Goal: Information Seeking & Learning: Check status

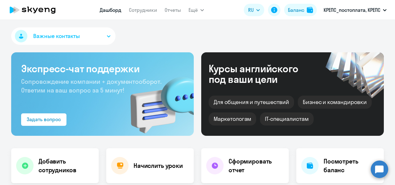
select select "30"
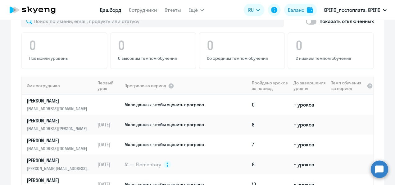
scroll to position [435, 0]
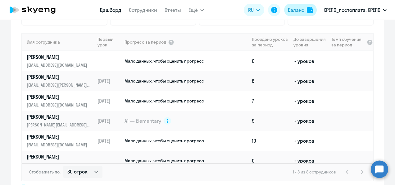
click at [291, 11] on div "Баланс" at bounding box center [296, 9] width 16 height 7
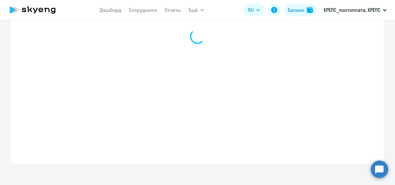
scroll to position [262, 0]
select select "english_adult_not_native_speaker"
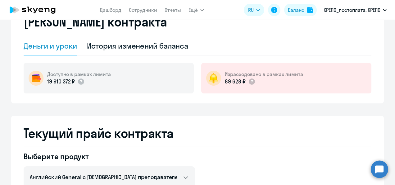
scroll to position [0, 0]
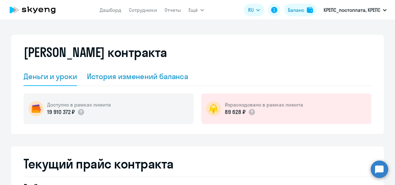
click at [169, 71] on div "История изменений баланса" at bounding box center [138, 76] width 102 height 10
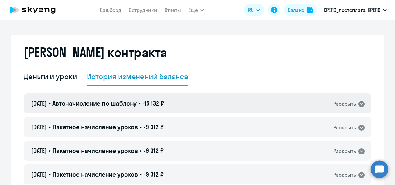
click at [359, 103] on icon at bounding box center [362, 104] width 6 height 6
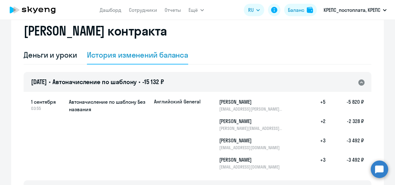
scroll to position [31, 0]
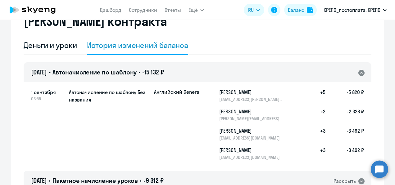
click at [360, 72] on icon at bounding box center [362, 73] width 6 height 6
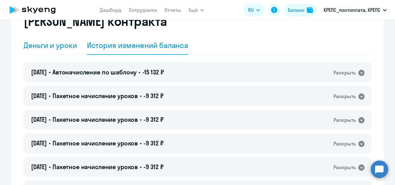
click at [48, 44] on div "Деньги и уроки" at bounding box center [50, 45] width 53 height 10
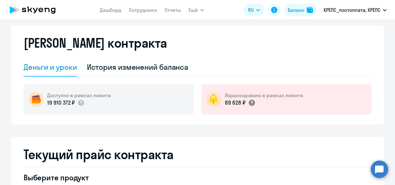
scroll to position [0, 0]
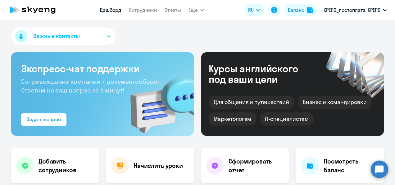
select select "30"
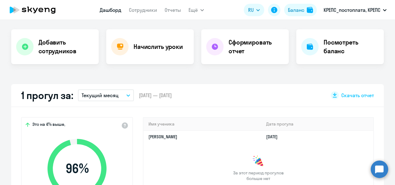
scroll to position [124, 0]
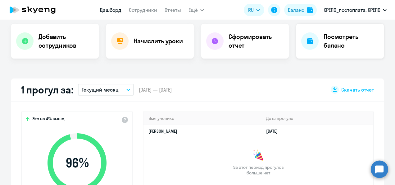
click at [341, 48] on h4 "Посмотреть баланс" at bounding box center [351, 40] width 55 height 17
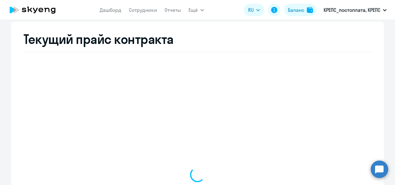
select select "english_adult_not_native_speaker"
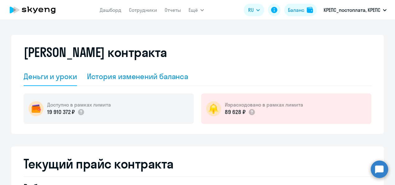
click at [144, 74] on div "История изменений баланса" at bounding box center [138, 76] width 102 height 10
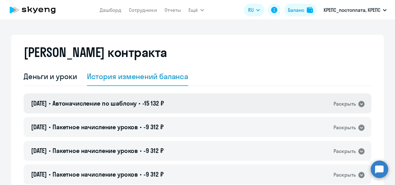
click at [359, 105] on icon at bounding box center [362, 104] width 6 height 6
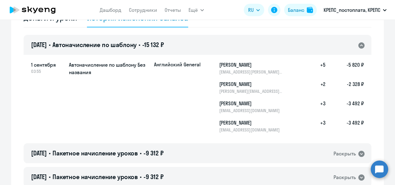
scroll to position [62, 0]
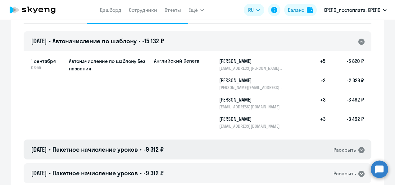
click at [361, 152] on icon at bounding box center [362, 150] width 6 height 6
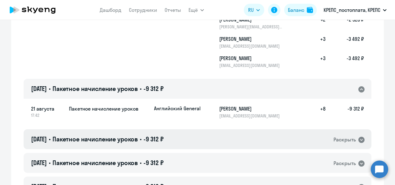
scroll to position [124, 0]
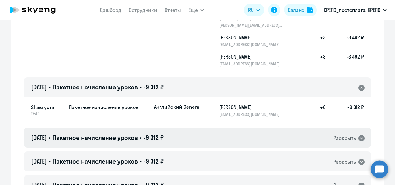
click at [360, 140] on icon at bounding box center [362, 138] width 6 height 6
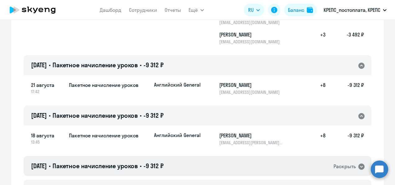
scroll to position [186, 0]
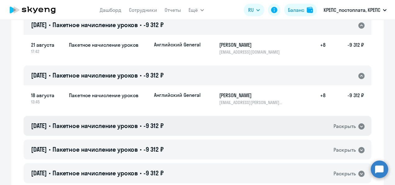
click at [359, 126] on icon at bounding box center [362, 126] width 6 height 6
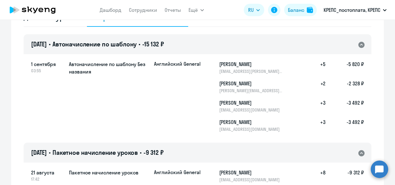
scroll to position [0, 0]
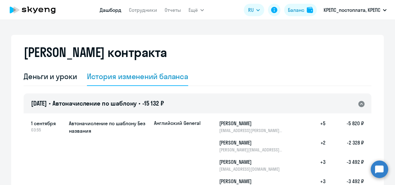
click at [111, 11] on link "Дашборд" at bounding box center [111, 10] width 22 height 6
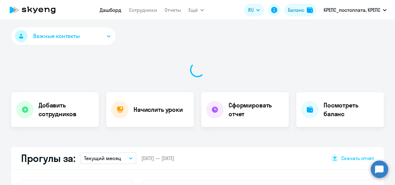
select select "30"
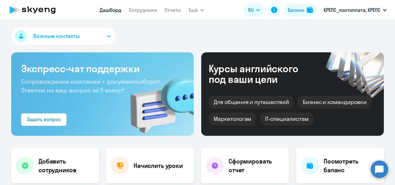
click at [148, 14] on nav "Дашборд Сотрудники Отчеты" at bounding box center [140, 10] width 81 height 12
click at [149, 12] on link "Сотрудники" at bounding box center [143, 10] width 28 height 6
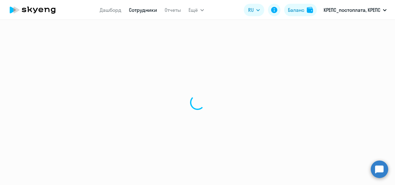
select select "30"
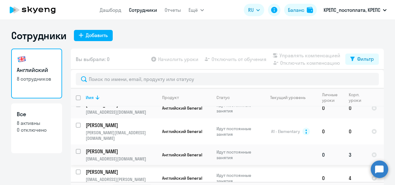
scroll to position [56, 0]
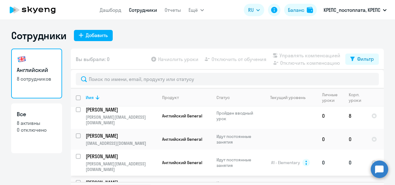
click at [103, 153] on p "[PERSON_NAME]" at bounding box center [121, 156] width 70 height 7
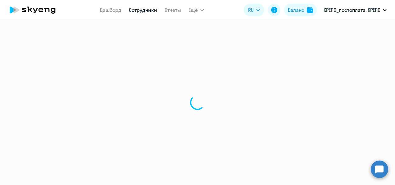
select select "english"
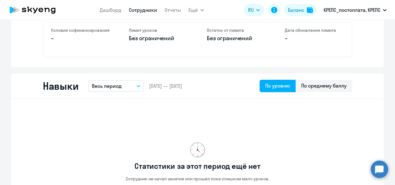
scroll to position [280, 0]
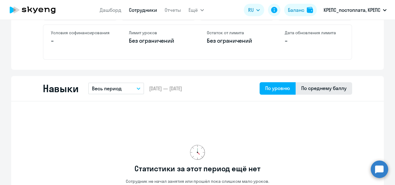
click at [296, 87] on div "По среднему баллу" at bounding box center [324, 88] width 57 height 12
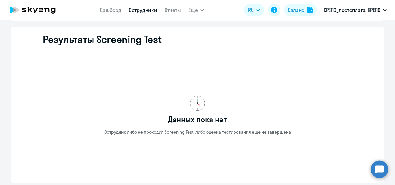
scroll to position [1057, 0]
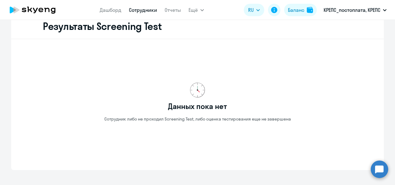
select select "30"
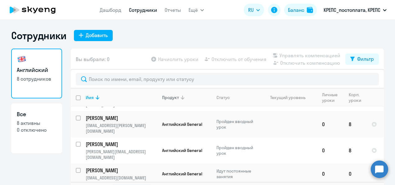
scroll to position [31, 0]
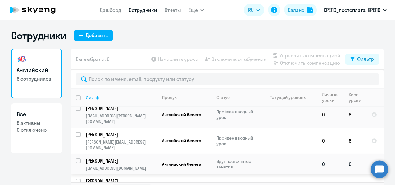
click at [134, 157] on p "[PERSON_NAME]" at bounding box center [121, 160] width 70 height 7
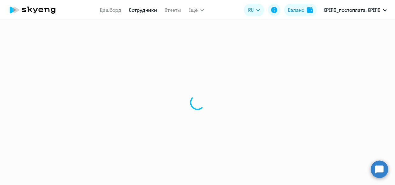
select select "english"
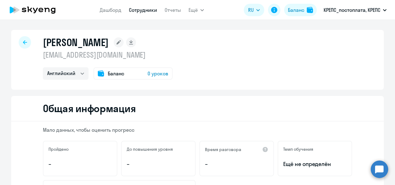
click at [23, 38] on div at bounding box center [25, 42] width 12 height 12
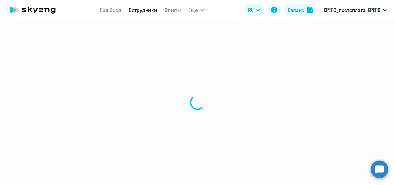
select select "30"
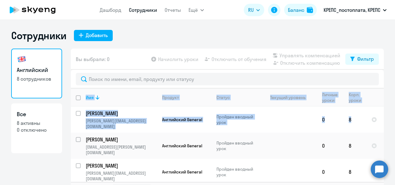
drag, startPoint x: 376, startPoint y: 108, endPoint x: 379, endPoint y: 113, distance: 6.1
click at [379, 113] on div "Имя Продукт Статус Текущий уровень Личные уроки Корп. уроки [PERSON_NAME] [PERS…" at bounding box center [227, 134] width 313 height 93
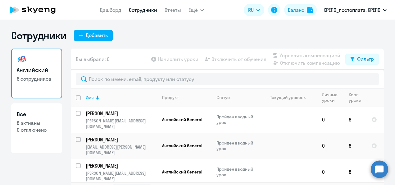
drag, startPoint x: 379, startPoint y: 113, endPoint x: 365, endPoint y: 35, distance: 79.8
click at [365, 35] on div "Сотрудники Добавить" at bounding box center [197, 35] width 373 height 12
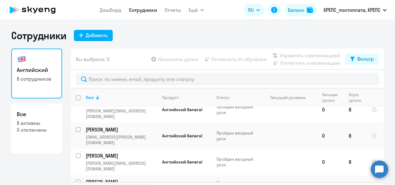
scroll to position [11, 0]
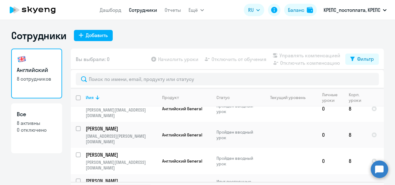
click at [54, 165] on div "Английский 8 сотрудников Все 8 активны 0 отключено" at bounding box center [36, 116] width 51 height 136
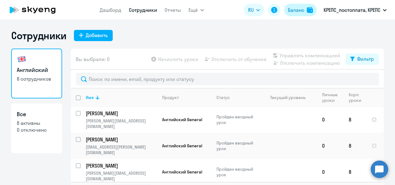
click at [295, 10] on div "Баланс" at bounding box center [296, 9] width 16 height 7
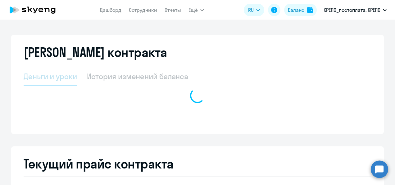
select select "english_adult_not_native_speaker"
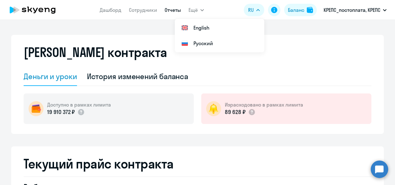
click at [169, 11] on link "Отчеты" at bounding box center [173, 10] width 16 height 6
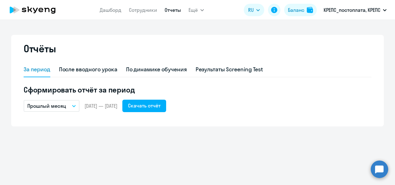
click at [74, 107] on button "Прошлый месяц" at bounding box center [52, 106] width 56 height 12
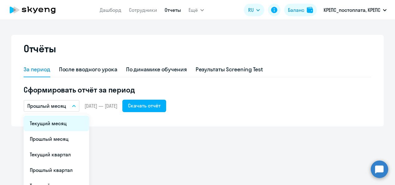
click at [64, 124] on li "Текущий месяц" at bounding box center [57, 123] width 66 height 16
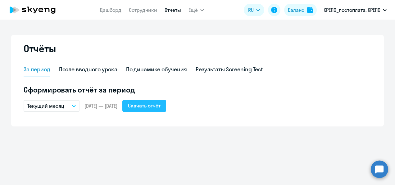
click at [161, 106] on div "Скачать отчёт" at bounding box center [144, 105] width 33 height 7
click at [161, 109] on div "Скачать отчёт" at bounding box center [144, 105] width 33 height 7
click at [149, 6] on app-menu-item-link "Сотрудники" at bounding box center [143, 10] width 28 height 8
click at [139, 11] on link "Сотрудники" at bounding box center [143, 10] width 28 height 6
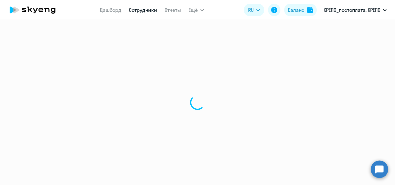
select select "30"
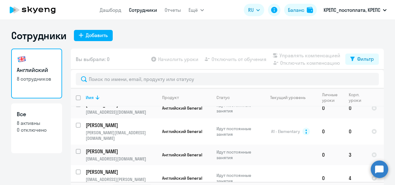
scroll to position [56, 0]
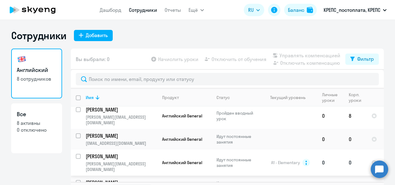
click at [122, 153] on p "[PERSON_NAME]" at bounding box center [121, 156] width 70 height 7
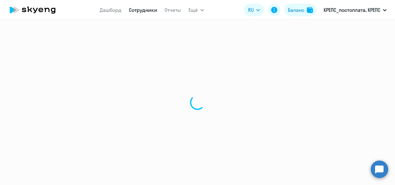
select select "english"
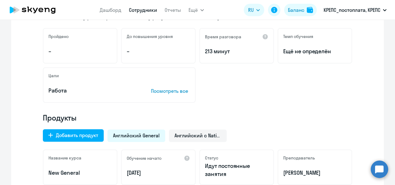
scroll to position [155, 0]
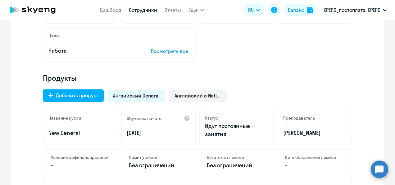
click at [159, 50] on p "Посмотреть все" at bounding box center [170, 50] width 39 height 7
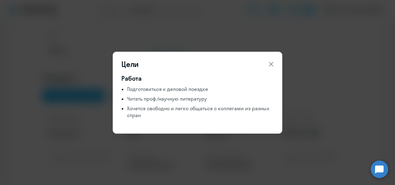
click at [272, 64] on icon at bounding box center [271, 64] width 4 height 4
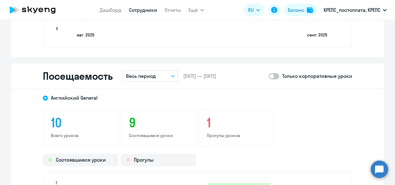
scroll to position [715, 0]
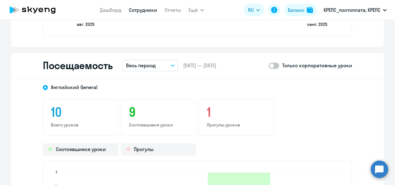
click at [172, 66] on icon "button" at bounding box center [173, 65] width 4 height 2
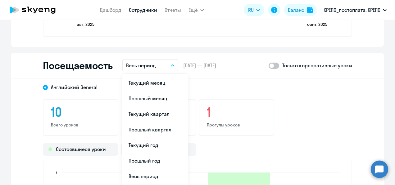
click at [312, 99] on div "10 Всего уроков 9 Состоявшиеся уроки 1 Прогулы уроков" at bounding box center [198, 117] width 310 height 37
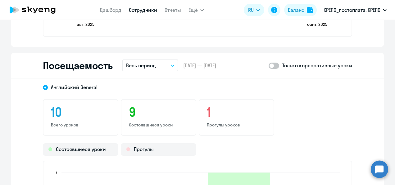
click at [56, 119] on h3 "10" at bounding box center [80, 111] width 59 height 15
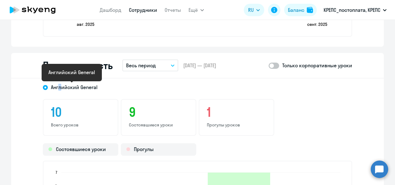
click at [58, 87] on span "Английский General" at bounding box center [74, 87] width 47 height 7
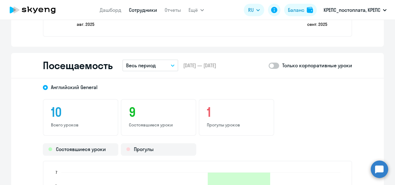
click at [94, 81] on div "Английский General" at bounding box center [192, 85] width 321 height 11
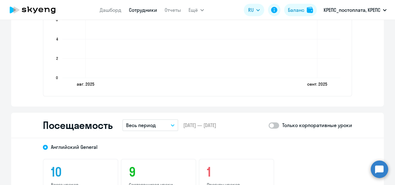
scroll to position [653, 0]
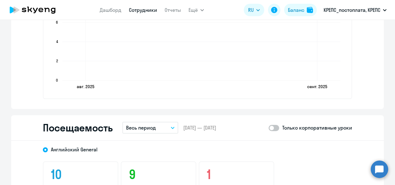
click at [95, 131] on h2 "Посещаемость" at bounding box center [78, 127] width 70 height 12
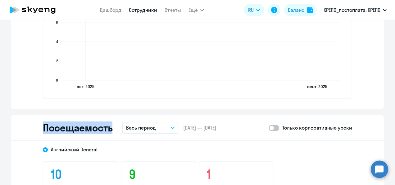
click at [95, 131] on h2 "Посещаемость" at bounding box center [78, 127] width 70 height 12
drag, startPoint x: 95, startPoint y: 131, endPoint x: 167, endPoint y: 127, distance: 71.2
click at [167, 127] on button "Весь период" at bounding box center [150, 128] width 56 height 12
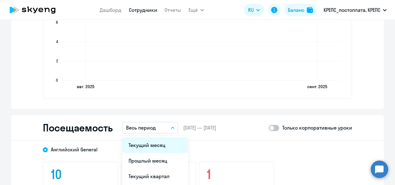
click at [162, 143] on li "Текущий месяц" at bounding box center [155, 145] width 66 height 16
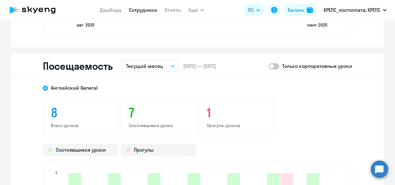
scroll to position [715, 0]
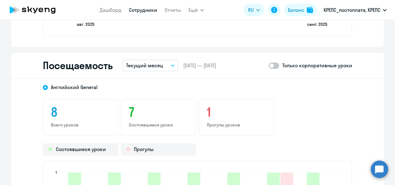
click at [164, 65] on button "Текущий месяц" at bounding box center [150, 65] width 56 height 12
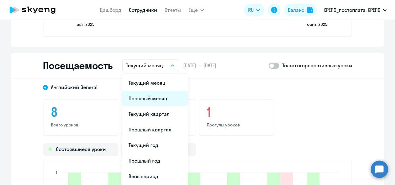
click at [150, 98] on li "Прошлый месяц" at bounding box center [155, 98] width 66 height 16
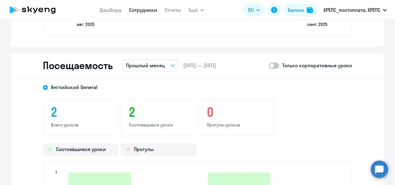
click at [168, 64] on button "Прошлый месяц" at bounding box center [150, 65] width 56 height 12
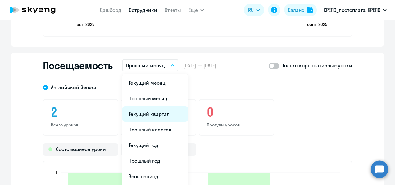
click at [156, 113] on li "Текущий квартал" at bounding box center [155, 114] width 66 height 16
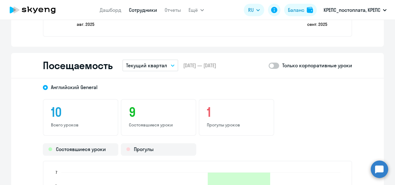
click at [173, 67] on button "Текущий квартал" at bounding box center [150, 65] width 56 height 12
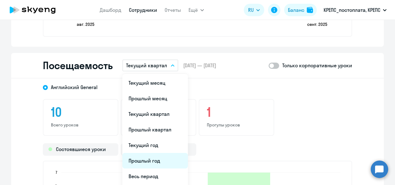
click at [145, 156] on li "Прошлый год" at bounding box center [155, 161] width 66 height 16
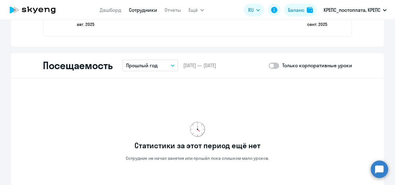
click at [170, 67] on button "Прошлый год" at bounding box center [150, 65] width 56 height 12
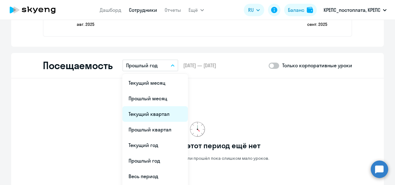
click at [145, 117] on li "Текущий квартал" at bounding box center [155, 114] width 66 height 16
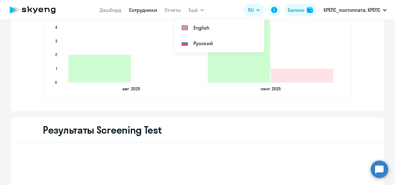
scroll to position [901, 0]
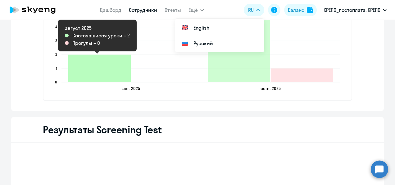
click at [86, 69] on icon "2025-08-21T21:00:00.000Z Состоявшиеся уроки 2" at bounding box center [99, 67] width 62 height 27
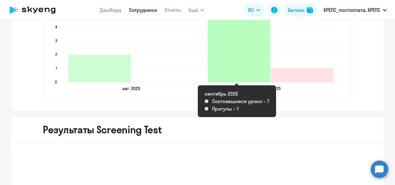
click at [249, 63] on icon "2025-09-18T21:00:00.000Z Состоявшиеся уроки 7" at bounding box center [239, 34] width 62 height 96
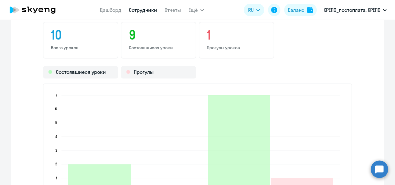
scroll to position [786, 0]
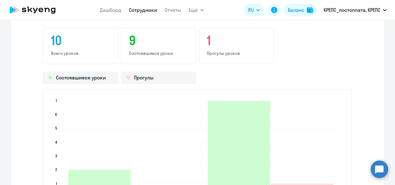
click at [176, 14] on nav "Дашборд Сотрудники Отчеты" at bounding box center [140, 10] width 81 height 12
click at [174, 11] on link "Отчеты" at bounding box center [173, 10] width 16 height 6
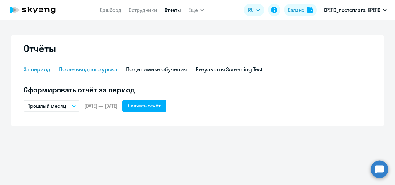
click at [88, 68] on div "После вводного урока" at bounding box center [88, 69] width 58 height 8
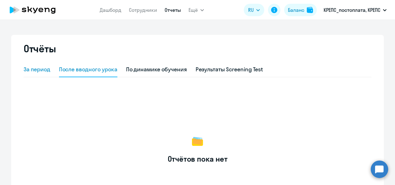
click at [41, 72] on div "За период" at bounding box center [37, 69] width 27 height 8
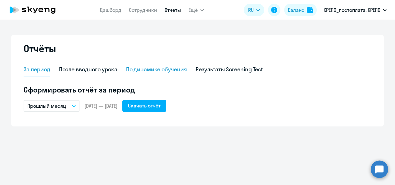
click at [168, 73] on div "По динамике обучения" at bounding box center [156, 69] width 61 height 8
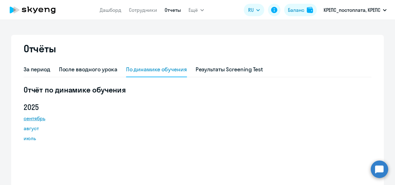
click at [34, 118] on link "сентябрь" at bounding box center [52, 117] width 56 height 7
click at [190, 45] on div "Отчёты" at bounding box center [198, 52] width 348 height 20
click at [215, 72] on div "Результаты Screening Test" at bounding box center [230, 69] width 68 height 8
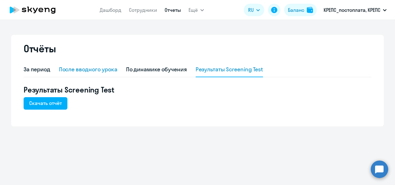
click at [83, 72] on div "После вводного урока" at bounding box center [88, 69] width 58 height 8
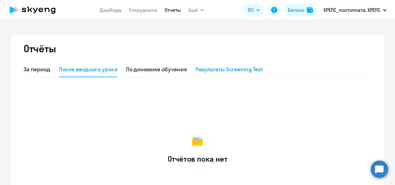
click at [227, 71] on div "Результаты Screening Test" at bounding box center [230, 69] width 68 height 8
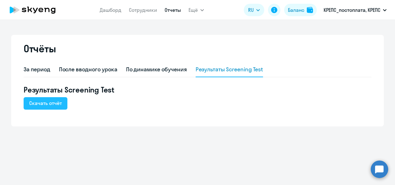
click at [55, 100] on div "Скачать отчёт" at bounding box center [45, 102] width 33 height 7
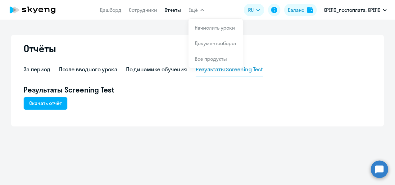
click at [108, 6] on nav "Дашборд Сотрудники Отчеты" at bounding box center [140, 10] width 81 height 12
click at [108, 13] on app-menu-item-link "Дашборд" at bounding box center [111, 10] width 22 height 8
click at [108, 12] on link "Дашборд" at bounding box center [111, 10] width 22 height 6
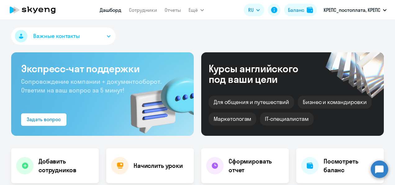
select select "30"
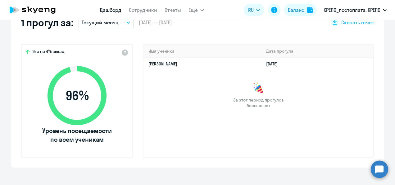
scroll to position [155, 0]
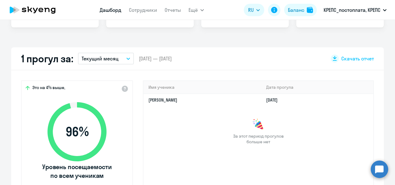
click at [118, 57] on button "Текущий месяц" at bounding box center [106, 59] width 56 height 12
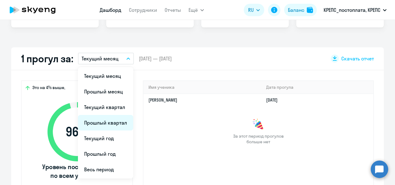
click at [107, 122] on li "Прошлый квартал" at bounding box center [105, 123] width 55 height 16
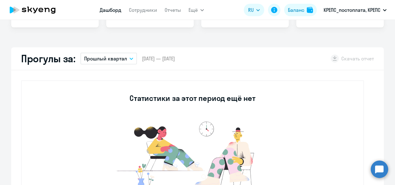
click at [130, 58] on icon "button" at bounding box center [131, 59] width 3 height 2
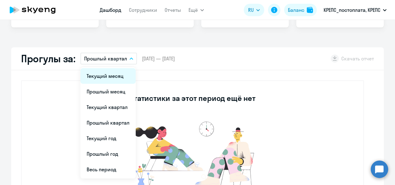
click at [111, 72] on li "Текущий месяц" at bounding box center [107, 76] width 55 height 16
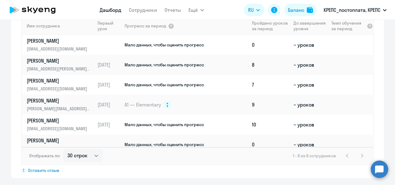
scroll to position [466, 0]
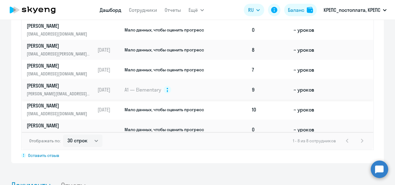
click at [79, 84] on p "[PERSON_NAME]" at bounding box center [59, 85] width 64 height 7
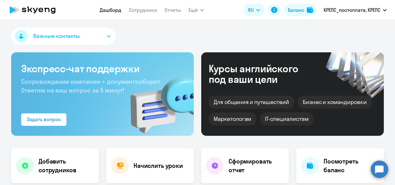
select select "english"
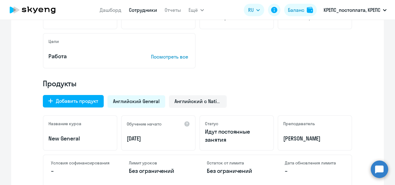
scroll to position [155, 0]
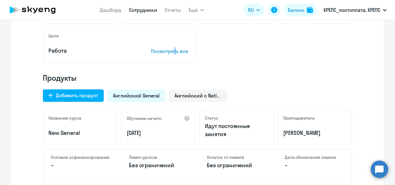
click at [173, 51] on p "Посмотреть все" at bounding box center [170, 50] width 39 height 7
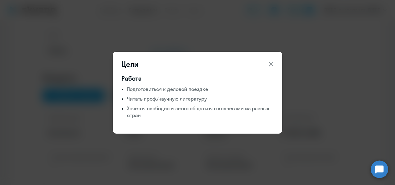
click at [273, 64] on icon at bounding box center [271, 63] width 7 height 7
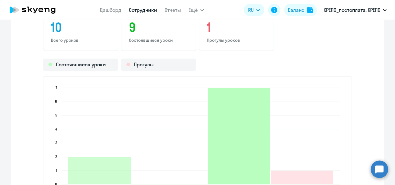
scroll to position [839, 0]
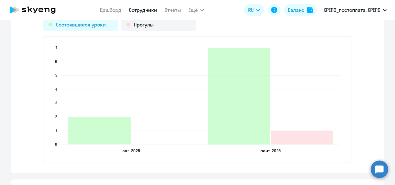
click at [97, 27] on div "Состоявшиеся уроки" at bounding box center [81, 25] width 76 height 12
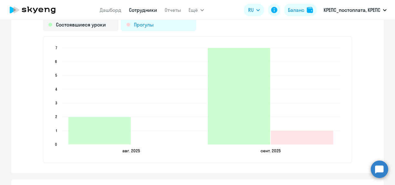
click at [152, 29] on div "Прогулы" at bounding box center [159, 25] width 76 height 12
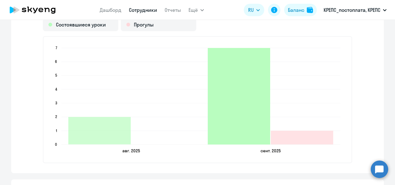
click at [233, 117] on icon "2025-09-18T21:00:00.000Z Состоявшиеся уроки 7" at bounding box center [239, 96] width 62 height 96
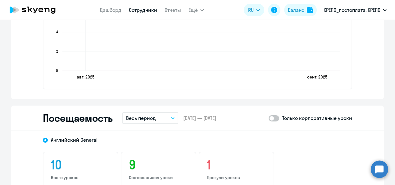
scroll to position [662, 0]
click at [277, 117] on span at bounding box center [274, 118] width 11 height 6
click at [269, 118] on input "checkbox" at bounding box center [269, 118] width 0 height 0
click at [270, 117] on span at bounding box center [274, 118] width 11 height 6
click at [269, 118] on input "checkbox" at bounding box center [269, 118] width 0 height 0
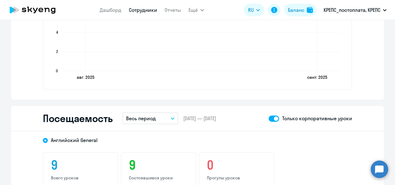
checkbox input "false"
click at [163, 118] on button "Весь период" at bounding box center [150, 118] width 56 height 12
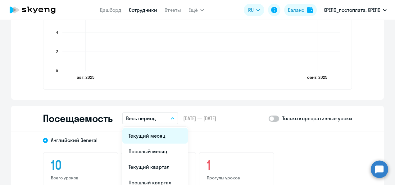
click at [151, 136] on li "Текущий месяц" at bounding box center [155, 136] width 66 height 16
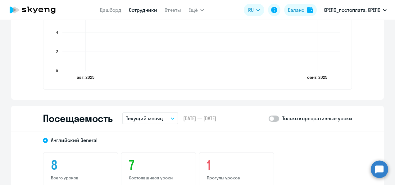
click at [63, 142] on span "Английский General" at bounding box center [74, 139] width 47 height 7
click at [0, 0] on input "Английский General" at bounding box center [0, 0] width 0 height 0
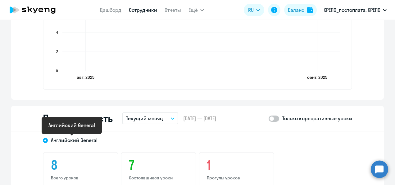
click at [65, 140] on span "Английский General" at bounding box center [74, 139] width 47 height 7
click at [0, 0] on input "Английский General" at bounding box center [0, 0] width 0 height 0
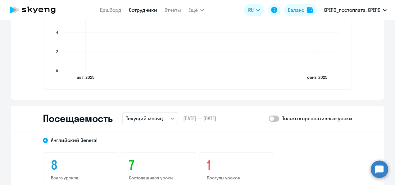
click at [168, 140] on div "Английский General" at bounding box center [192, 137] width 321 height 11
drag, startPoint x: 90, startPoint y: 121, endPoint x: 94, endPoint y: 121, distance: 4.4
click at [90, 121] on h2 "Посещаемость" at bounding box center [78, 118] width 70 height 12
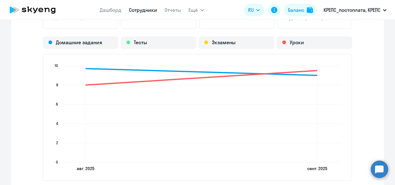
scroll to position [569, 0]
